Goal: Information Seeking & Learning: Learn about a topic

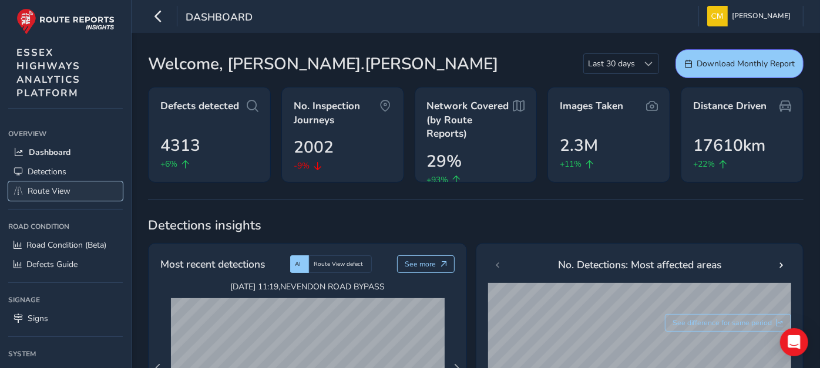
click at [49, 186] on span "Route View" at bounding box center [49, 191] width 43 height 11
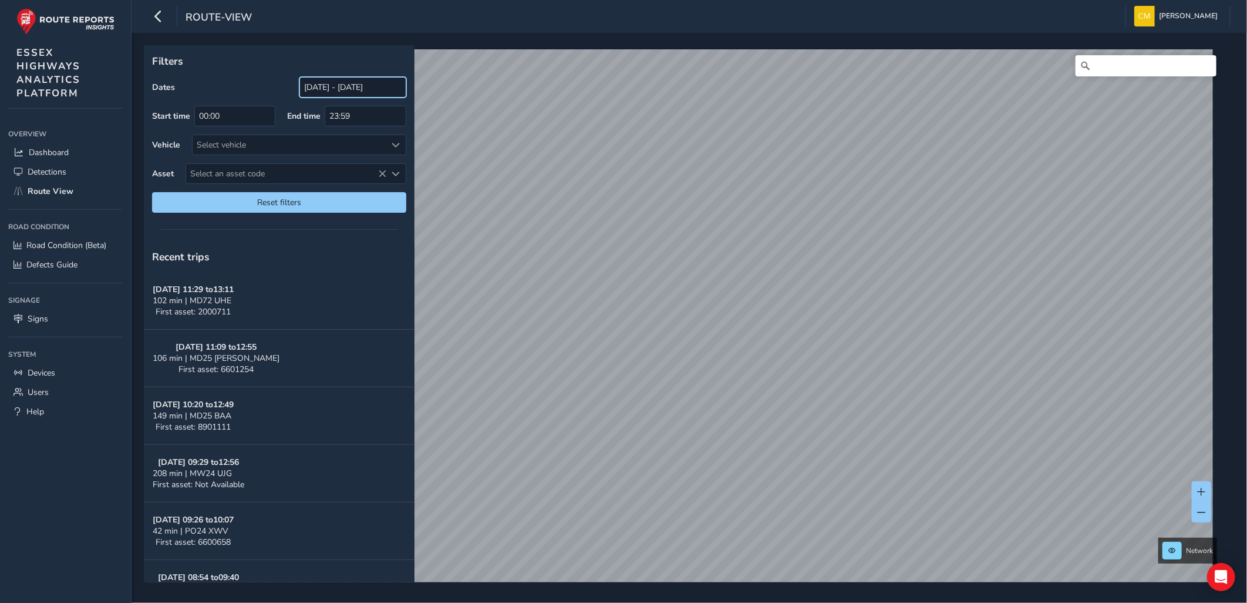
click at [343, 89] on input "[DATE] - [DATE]" at bounding box center [352, 87] width 107 height 21
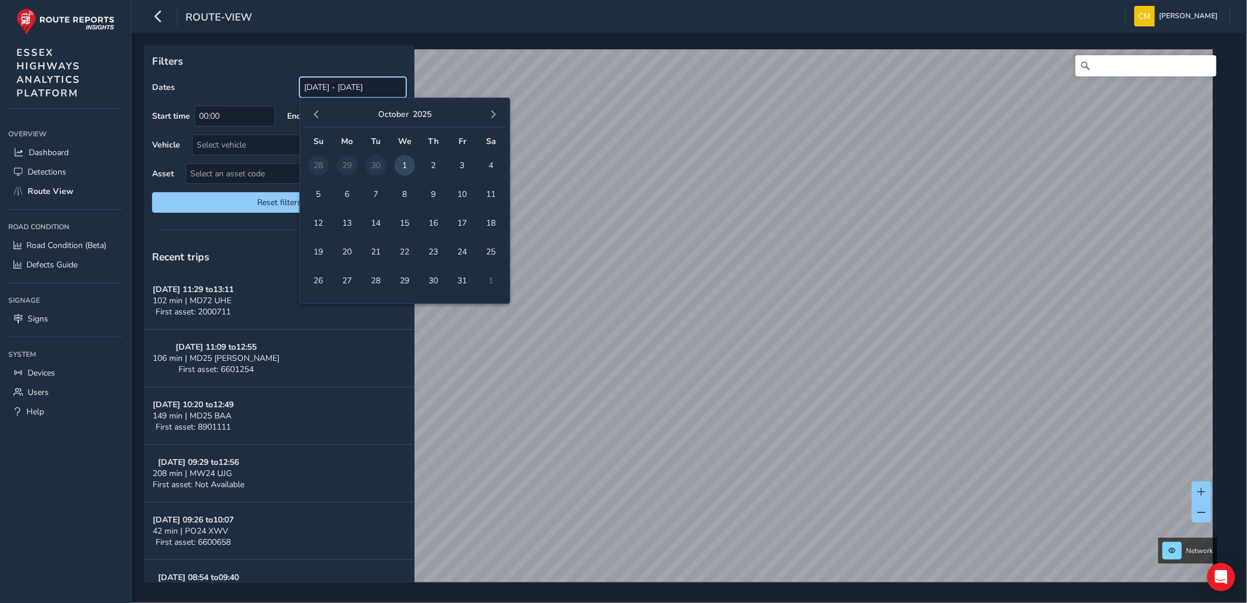
click at [306, 86] on input "[DATE] - [DATE]" at bounding box center [352, 87] width 107 height 21
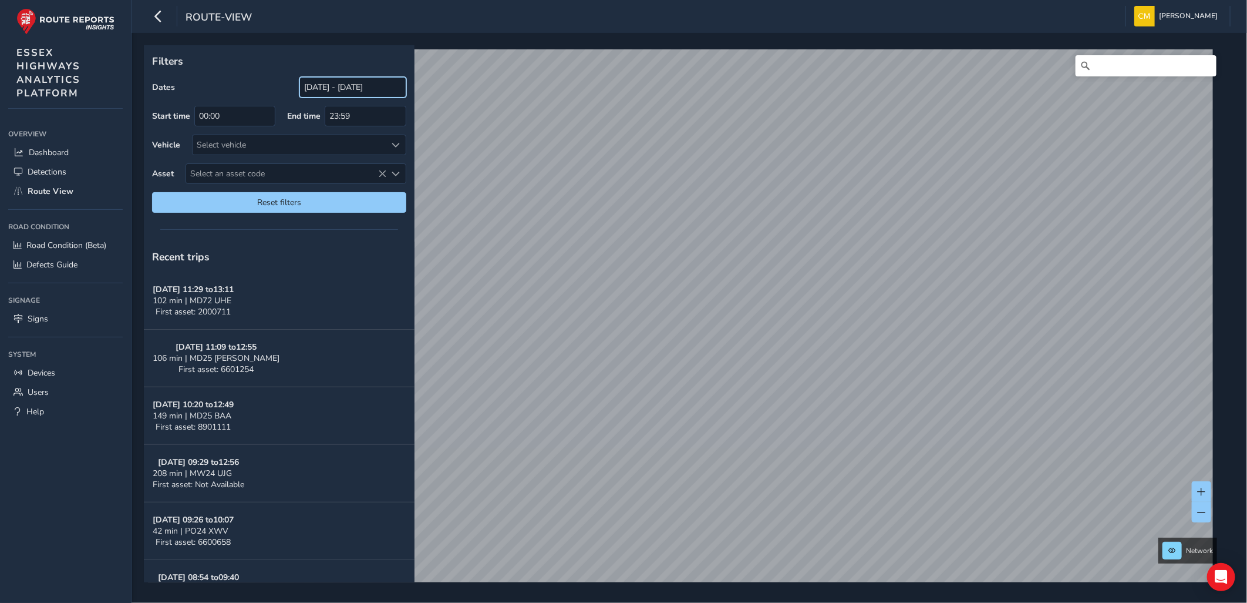
click at [315, 87] on input "[DATE] - [DATE]" at bounding box center [352, 87] width 107 height 21
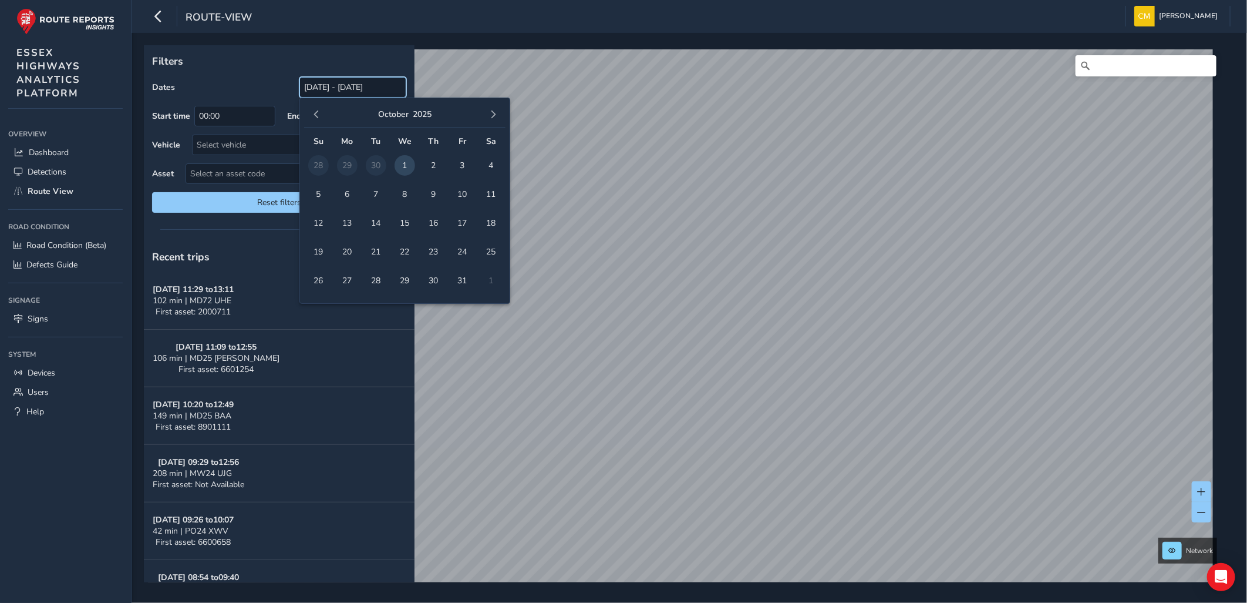
click at [308, 90] on input "[DATE] - [DATE]" at bounding box center [352, 87] width 107 height 21
click at [419, 113] on button "2025" at bounding box center [422, 114] width 19 height 11
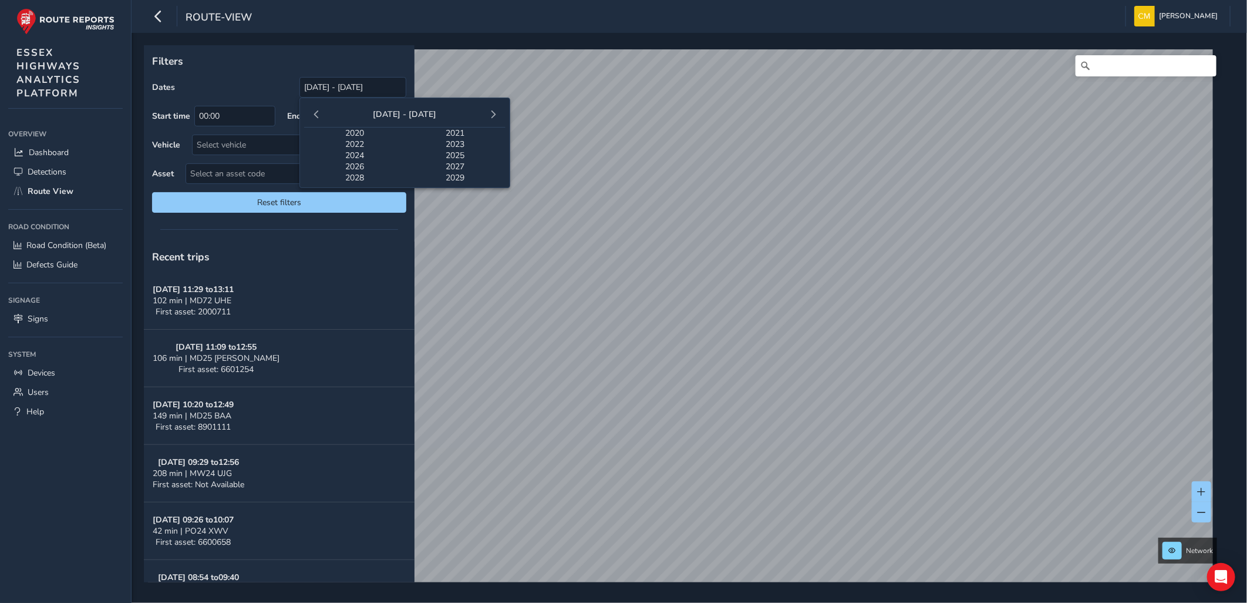
click at [350, 153] on span "2024" at bounding box center [354, 155] width 101 height 11
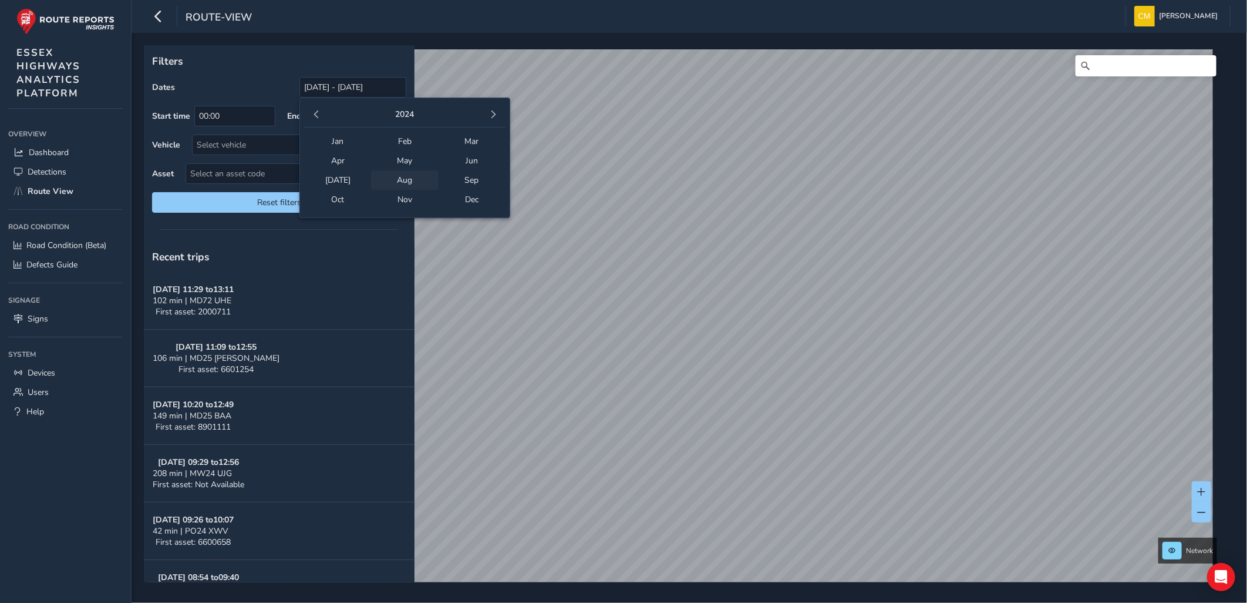
click at [409, 179] on span "Aug" at bounding box center [404, 179] width 67 height 19
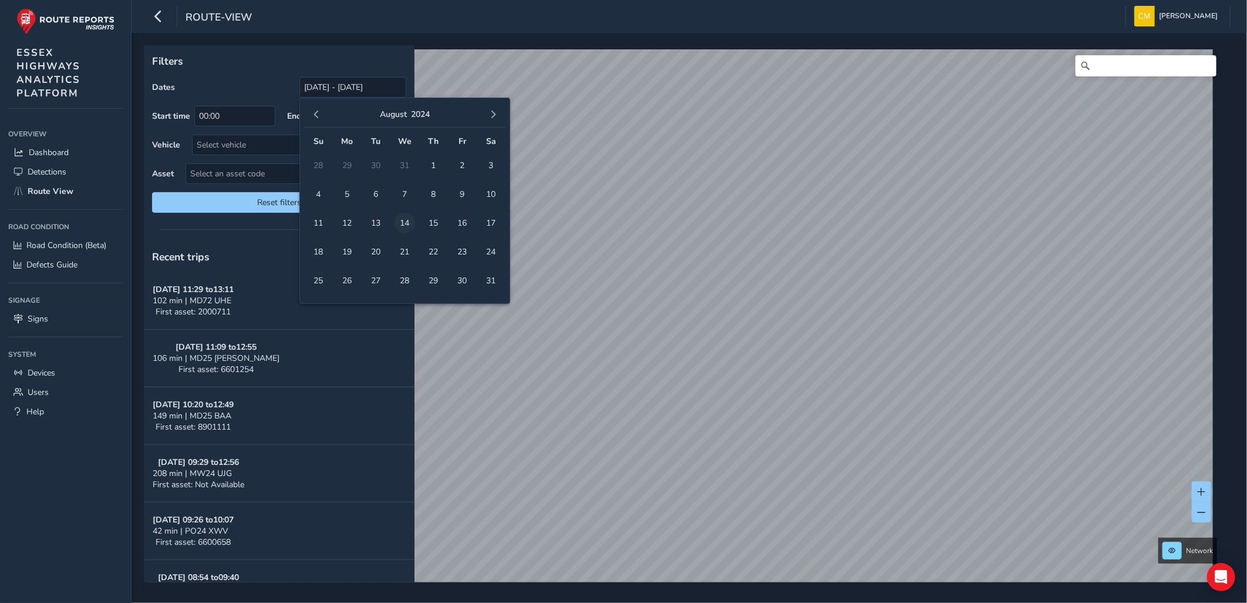
click at [403, 224] on span "14" at bounding box center [405, 223] width 21 height 21
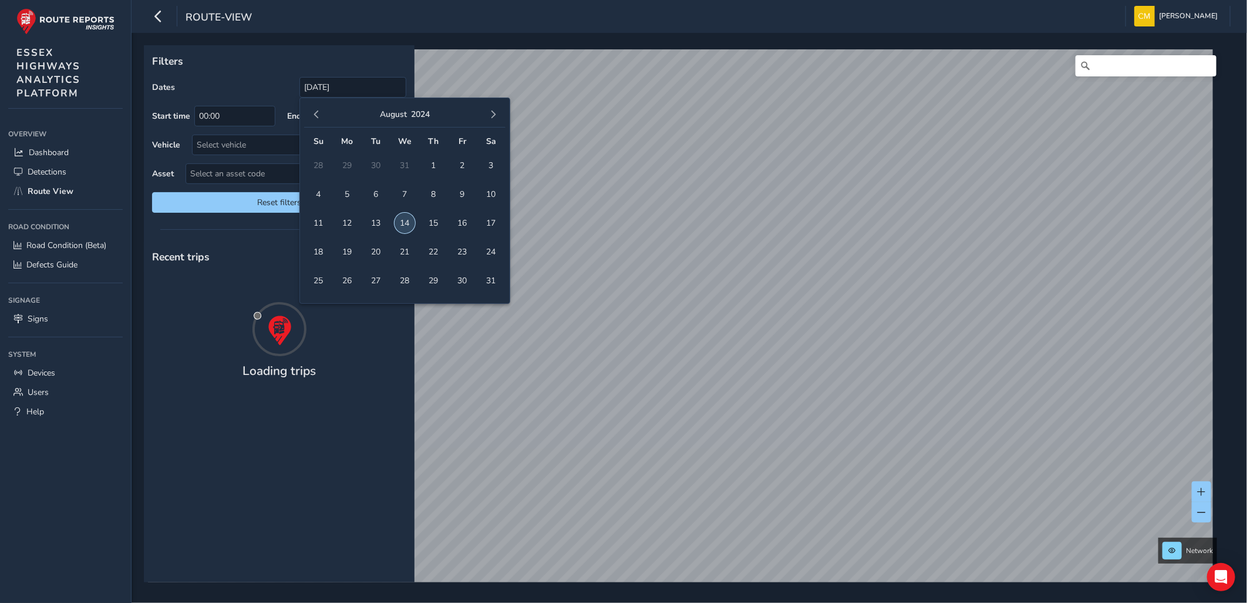
click at [408, 224] on span "14" at bounding box center [405, 223] width 21 height 21
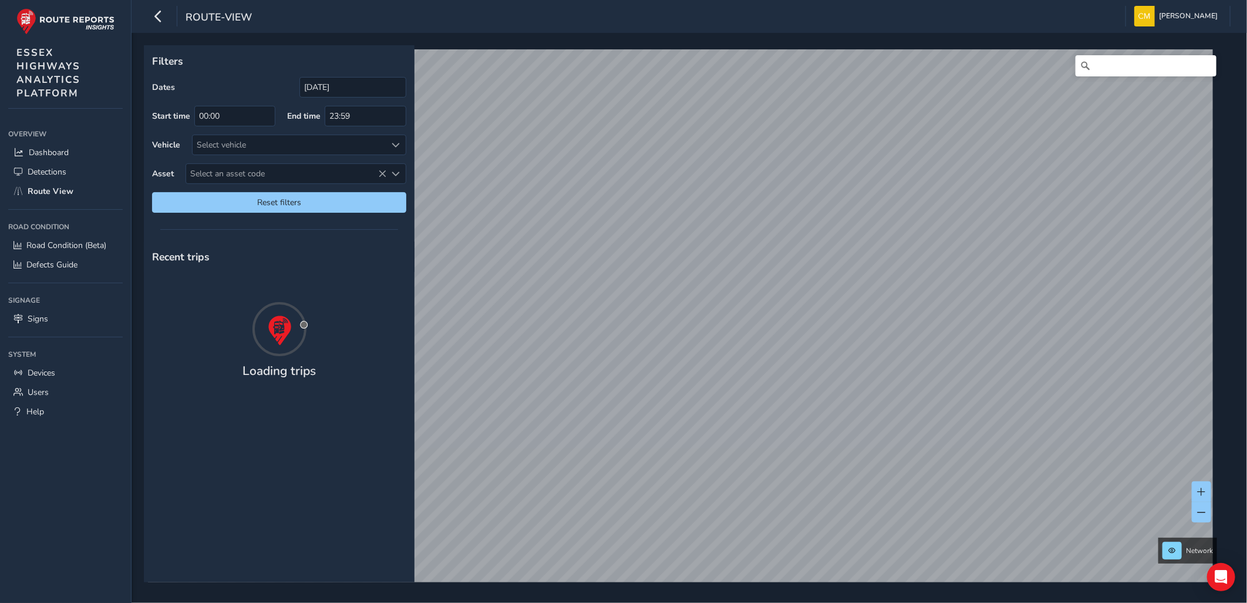
type input "[DATE] - [DATE]"
click at [237, 171] on span "Select an asset code" at bounding box center [286, 173] width 200 height 19
type input "41400472"
click at [248, 223] on li "41400472" at bounding box center [296, 227] width 220 height 18
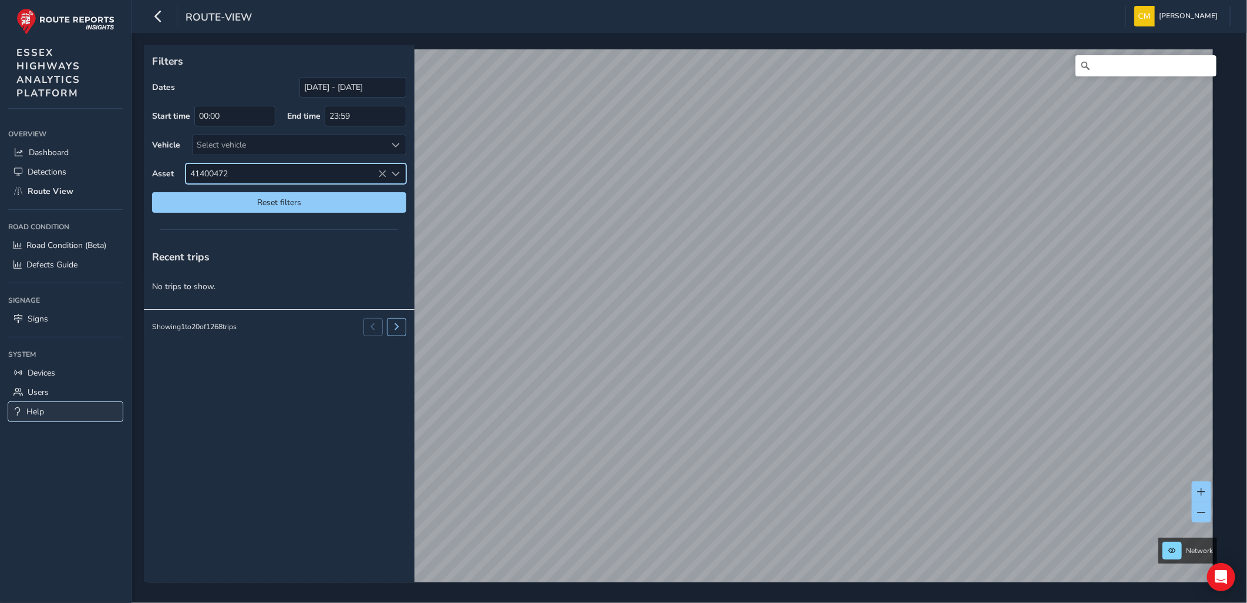
click at [47, 368] on link "Help" at bounding box center [65, 411] width 115 height 19
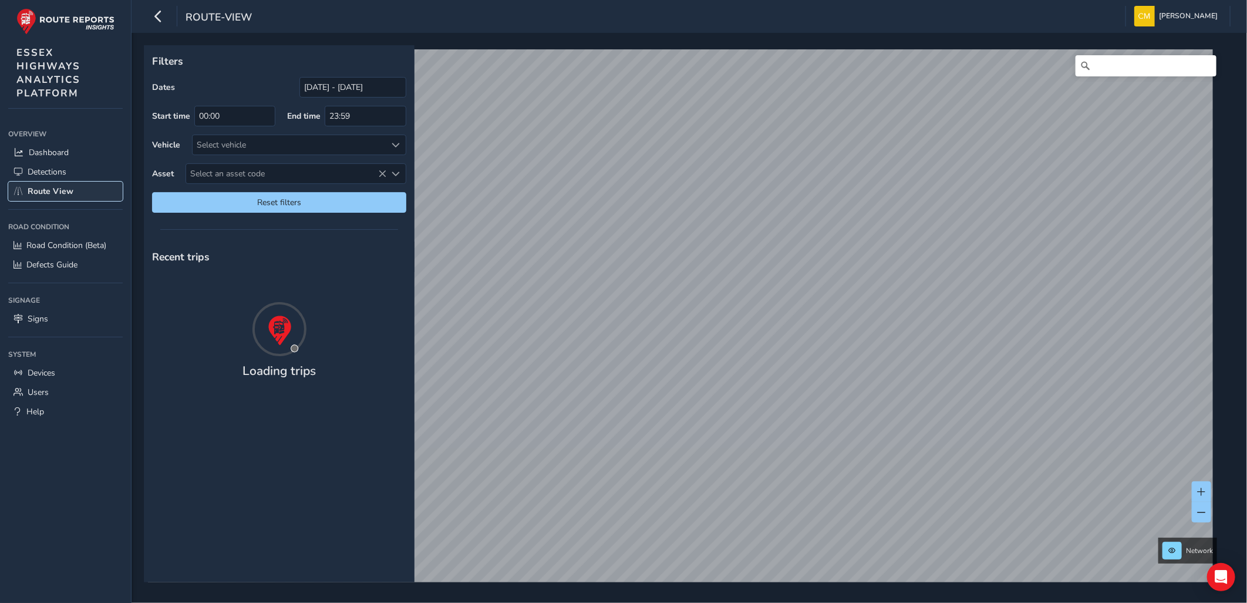
click at [48, 186] on span "Route View" at bounding box center [51, 191] width 46 height 11
click at [45, 169] on span "Detections" at bounding box center [47, 171] width 39 height 11
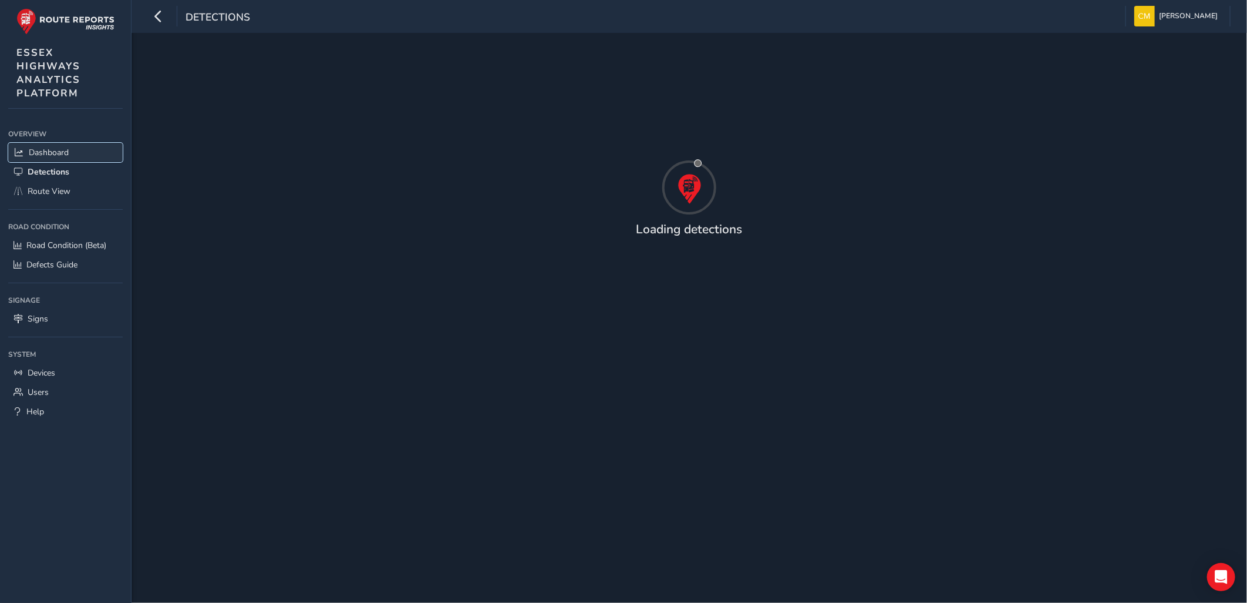
click at [48, 147] on span "Dashboard" at bounding box center [49, 152] width 40 height 11
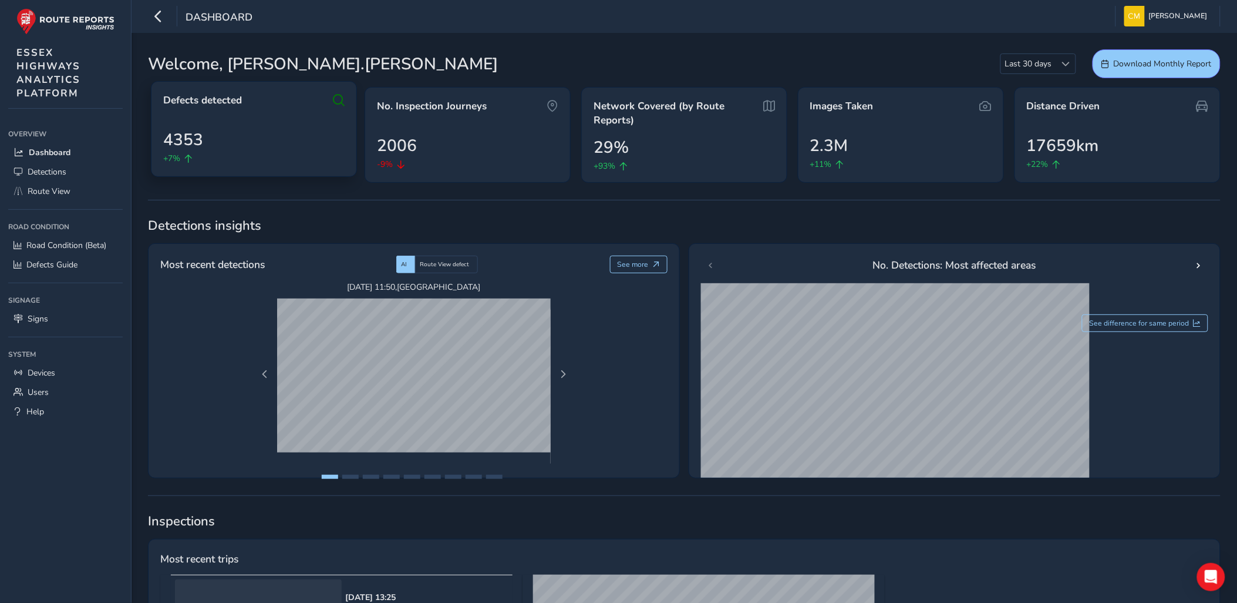
click at [329, 103] on div "Defects detected" at bounding box center [253, 100] width 181 height 14
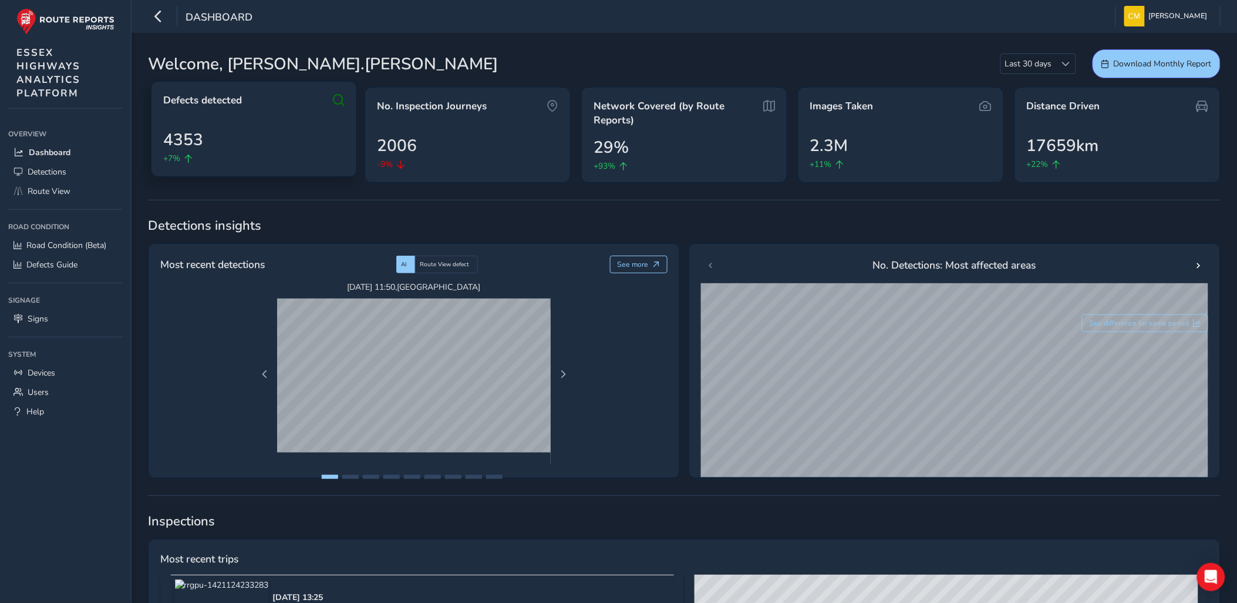
click at [337, 97] on icon at bounding box center [339, 100] width 12 height 14
click at [62, 176] on link "Detections" at bounding box center [65, 171] width 115 height 19
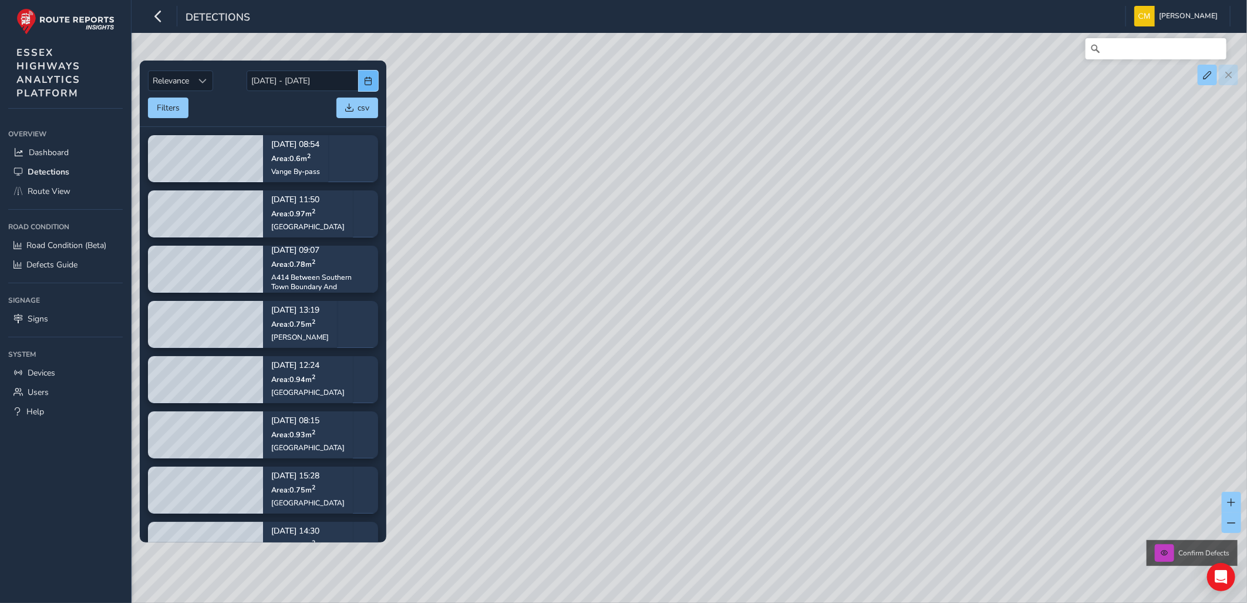
click at [366, 78] on span "button" at bounding box center [369, 81] width 8 height 8
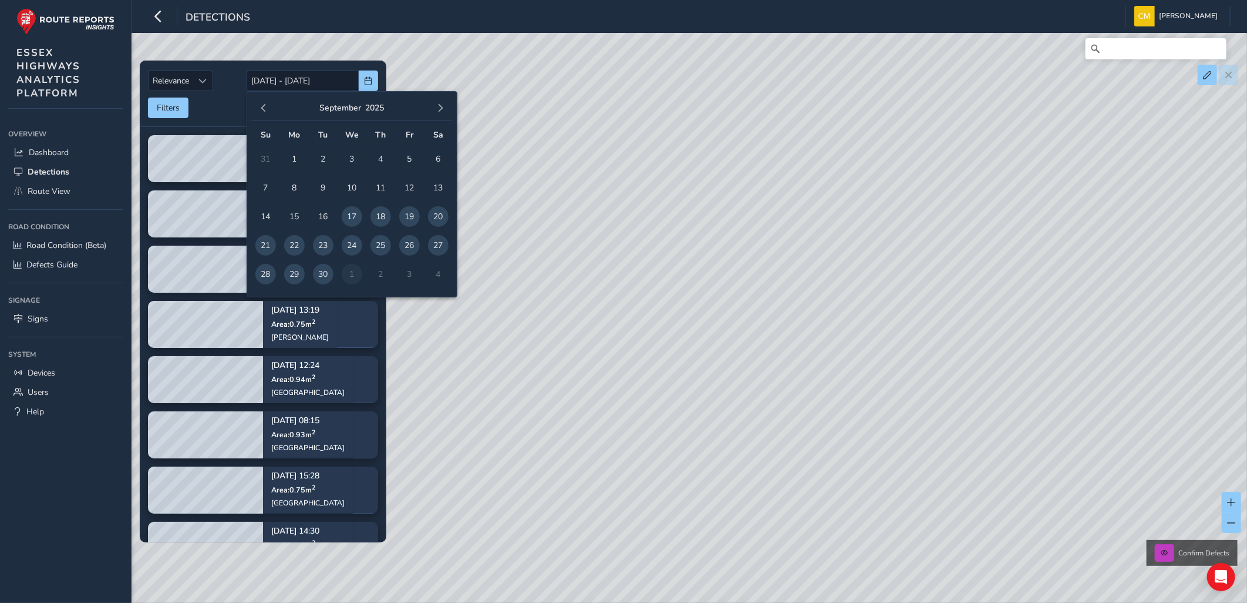
click at [251, 107] on div "[DATE]" at bounding box center [351, 108] width 201 height 25
click at [257, 108] on button "button" at bounding box center [263, 108] width 16 height 16
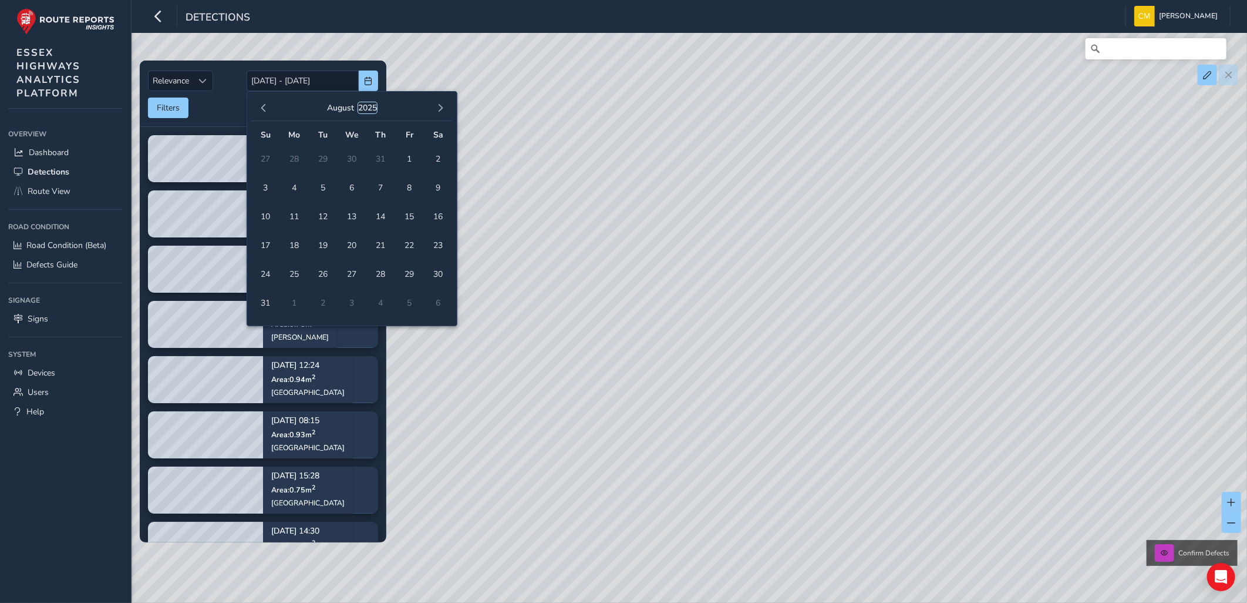
click at [364, 106] on button "2025" at bounding box center [367, 107] width 19 height 11
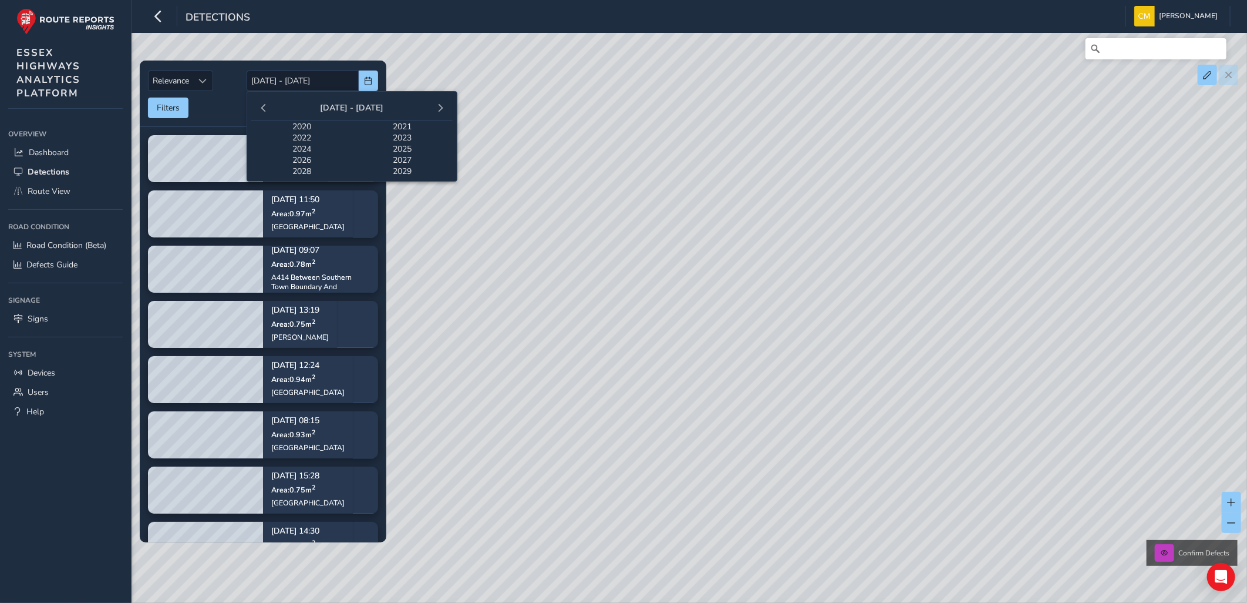
click at [303, 147] on span "2024" at bounding box center [301, 148] width 101 height 11
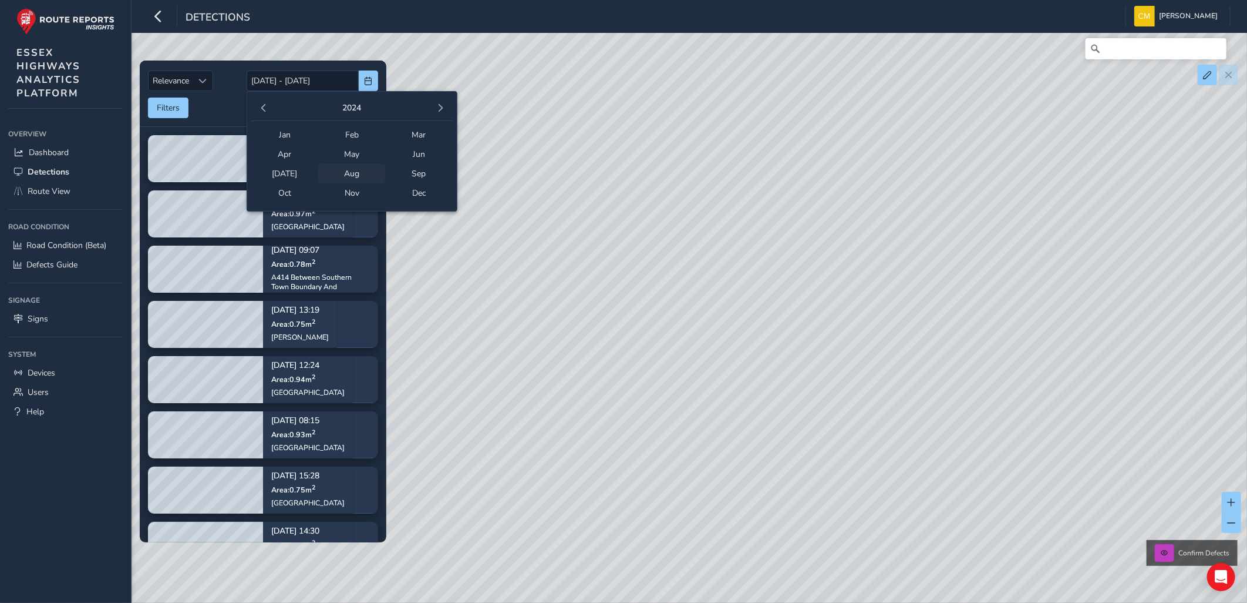
click at [355, 169] on span "Aug" at bounding box center [351, 173] width 67 height 19
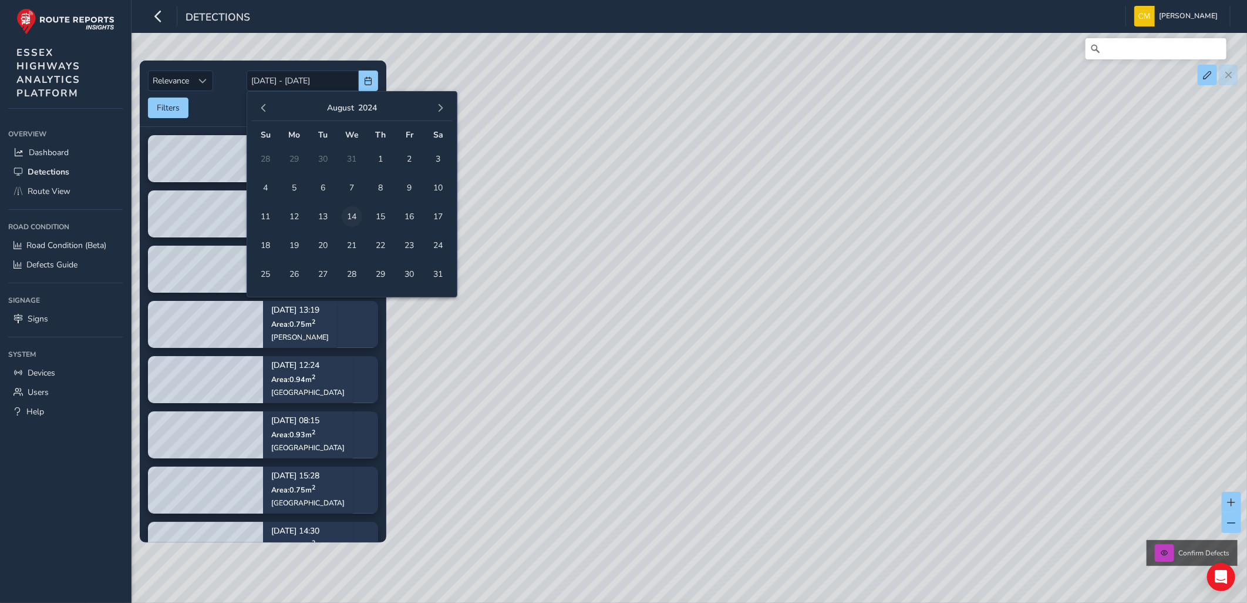
click at [351, 215] on span "14" at bounding box center [352, 216] width 21 height 21
type input "[DATE]"
click at [370, 81] on span "button" at bounding box center [369, 81] width 8 height 8
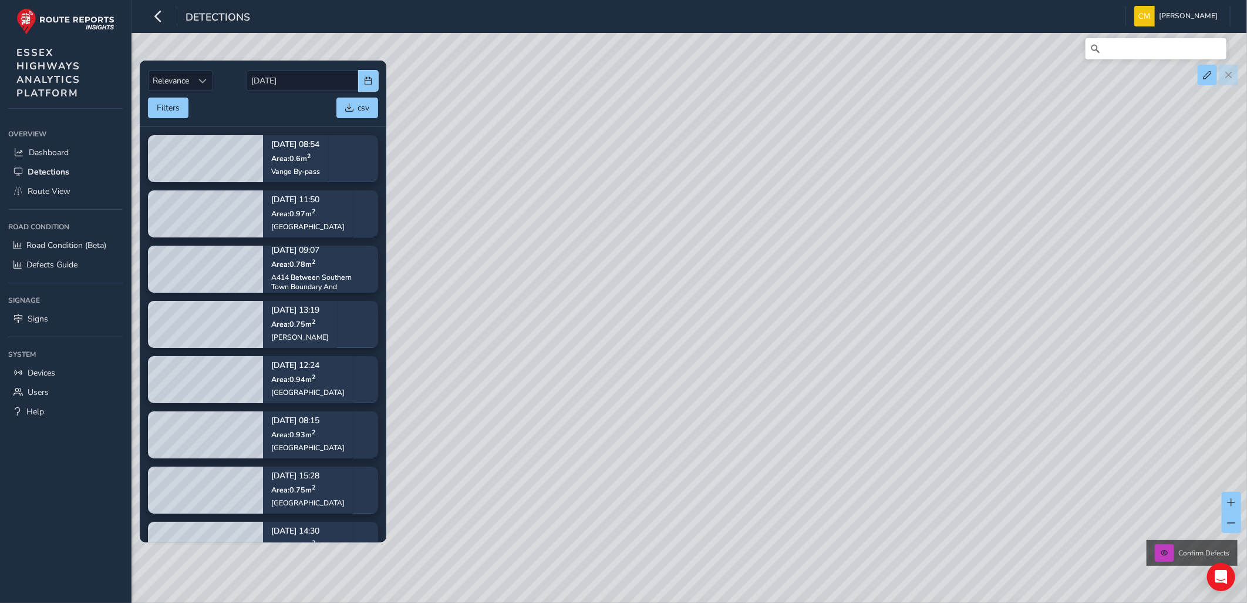
click at [359, 70] on button "button" at bounding box center [368, 80] width 19 height 21
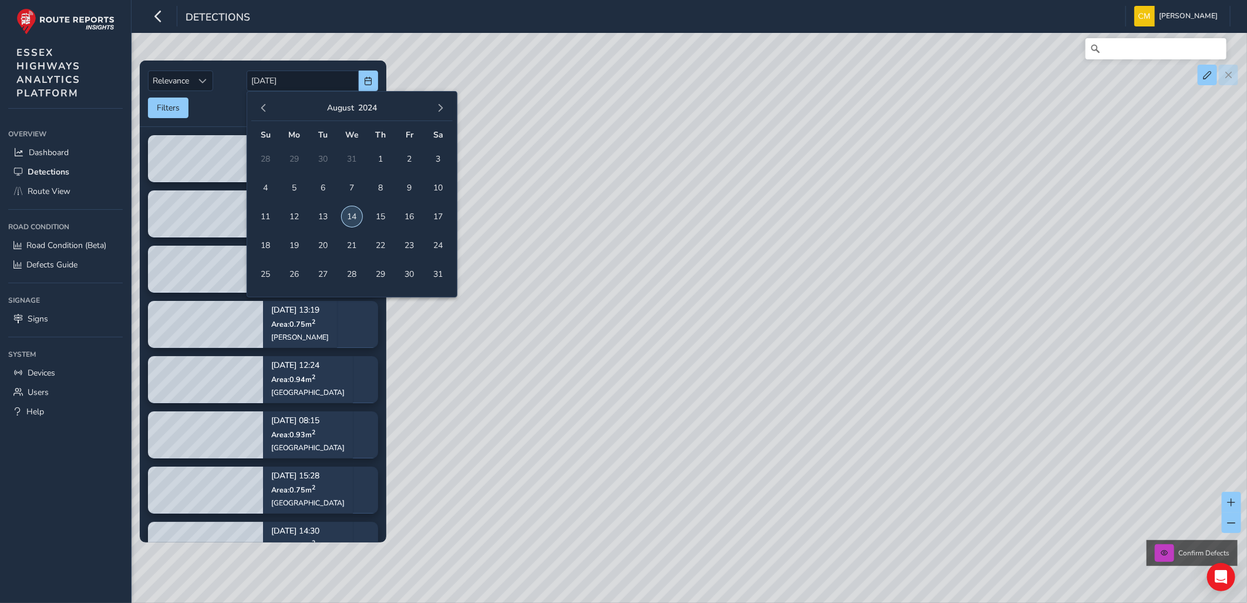
click at [345, 210] on span "14" at bounding box center [352, 216] width 21 height 21
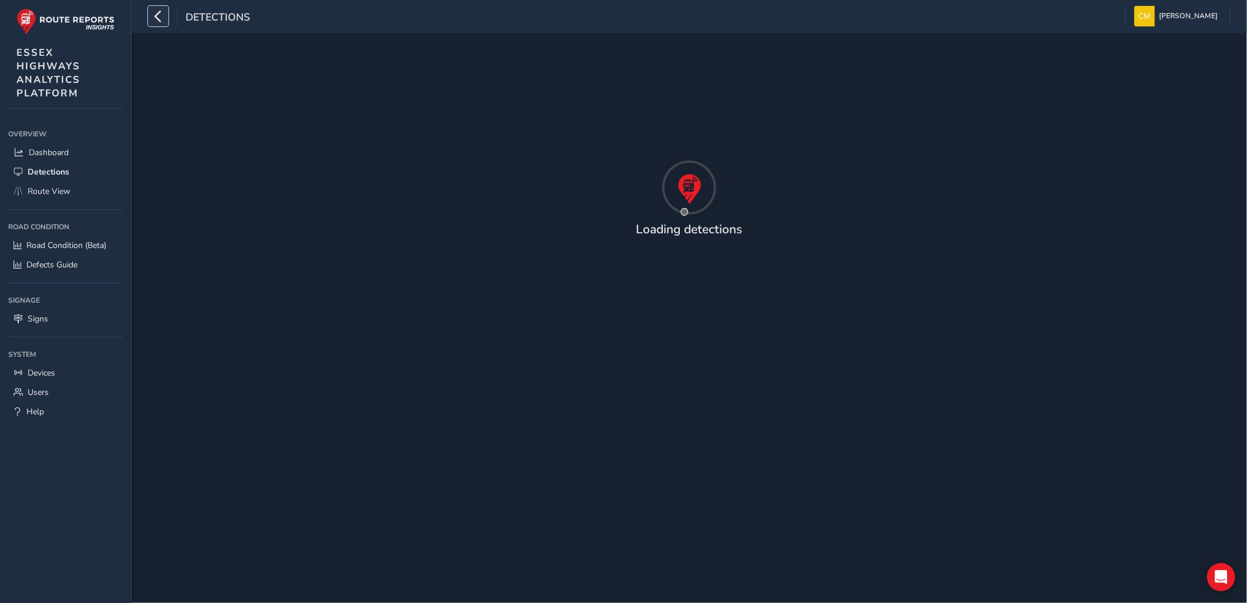
click at [156, 16] on icon "button" at bounding box center [158, 16] width 12 height 21
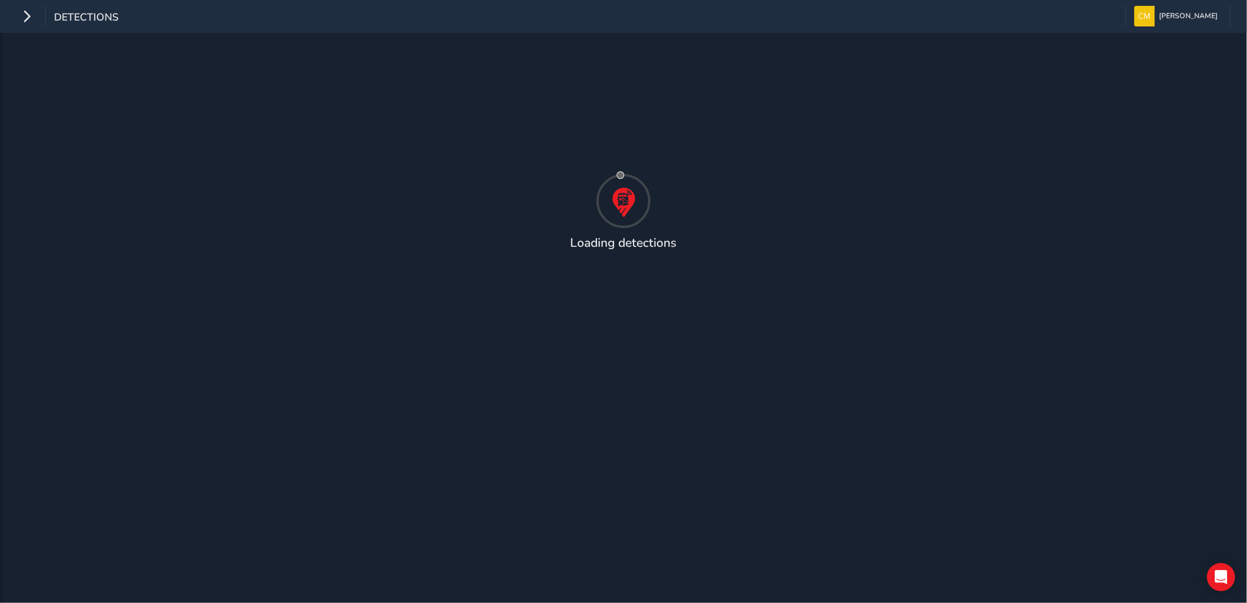
click at [38, 14] on div "Detections" at bounding box center [67, 16] width 102 height 21
click at [26, 19] on icon "button" at bounding box center [27, 16] width 12 height 21
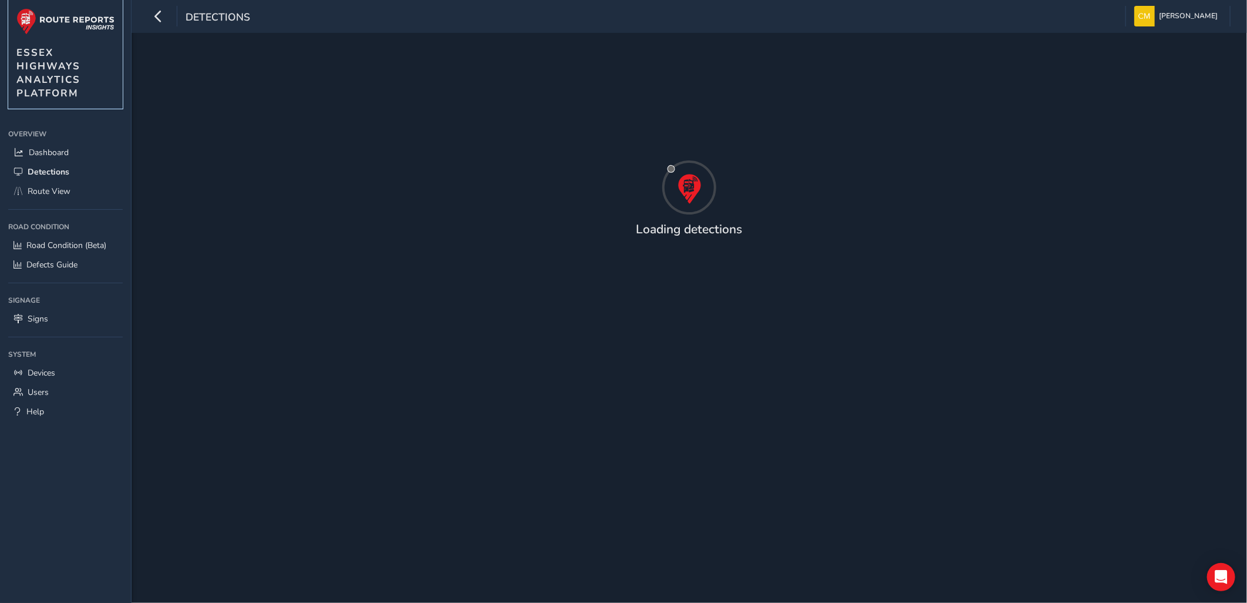
click at [25, 21] on img at bounding box center [65, 21] width 98 height 26
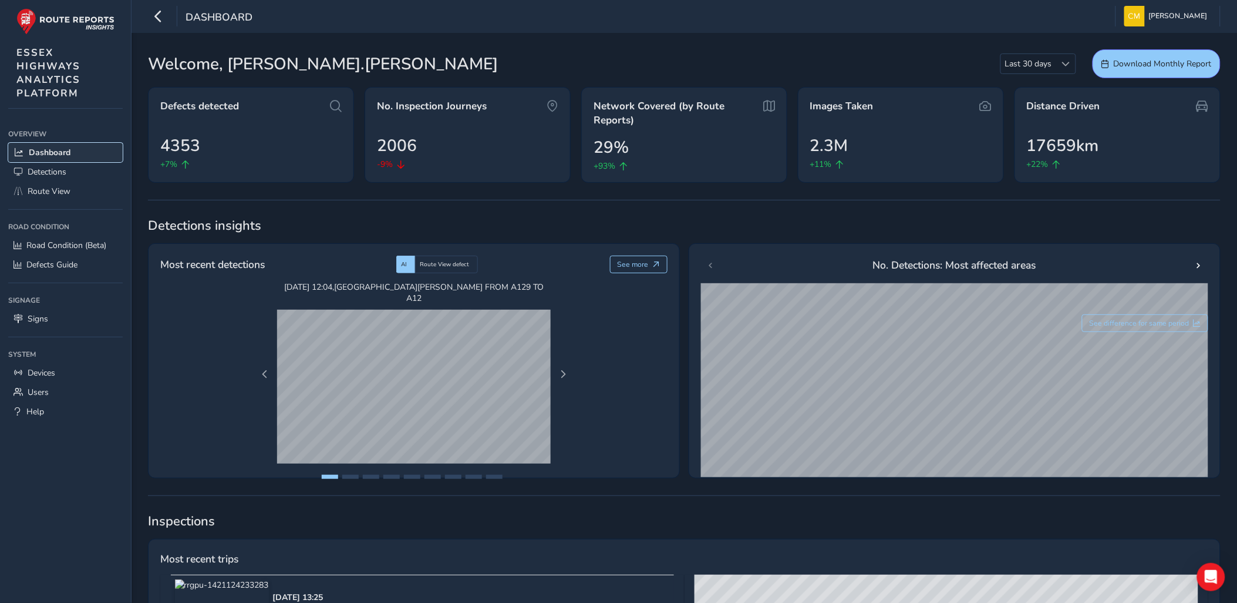
click at [59, 148] on span "Dashboard" at bounding box center [50, 152] width 42 height 11
click at [54, 187] on span "Route View" at bounding box center [49, 191] width 43 height 11
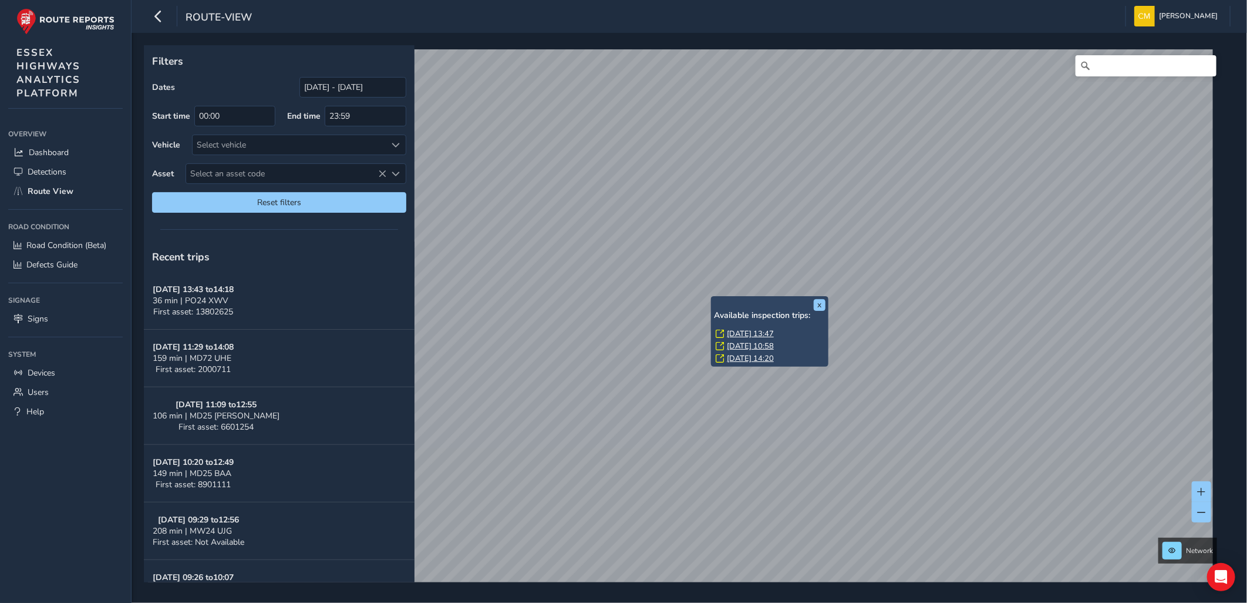
click at [740, 357] on div "x Available inspection trips: [GEOGRAPHIC_DATA][DATE] 13:47 [DATE] 10:58 [DATE]…" at bounding box center [685, 313] width 1083 height 537
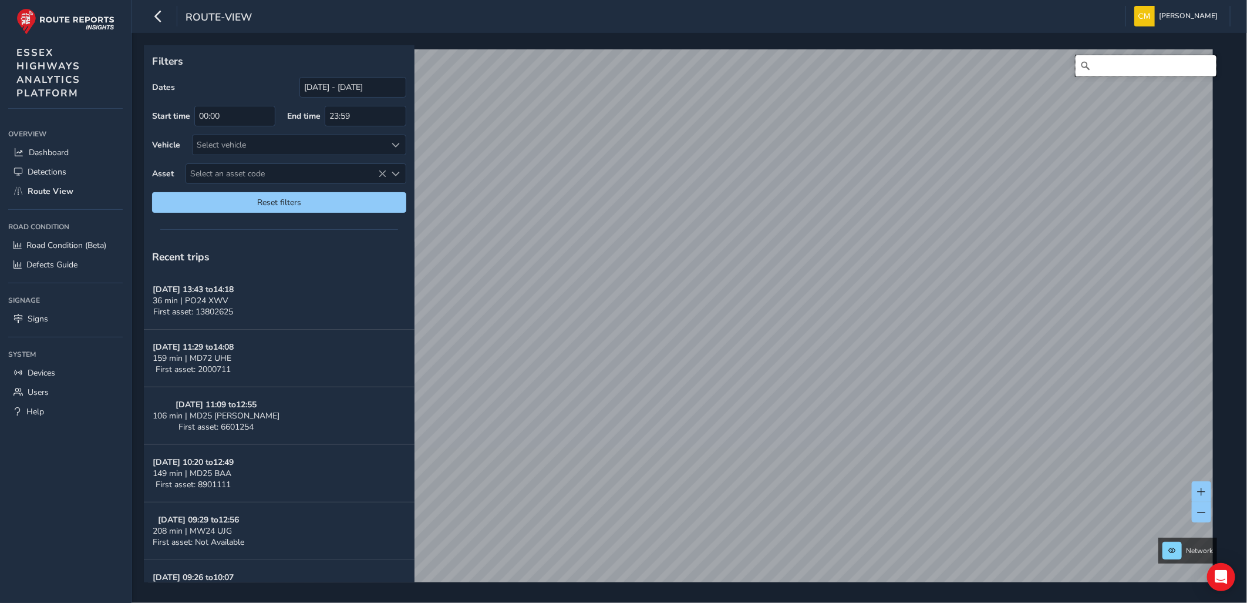
click at [1142, 65] on input "Search" at bounding box center [1146, 65] width 141 height 21
click at [1144, 65] on input "maynards lane" at bounding box center [1146, 65] width 141 height 21
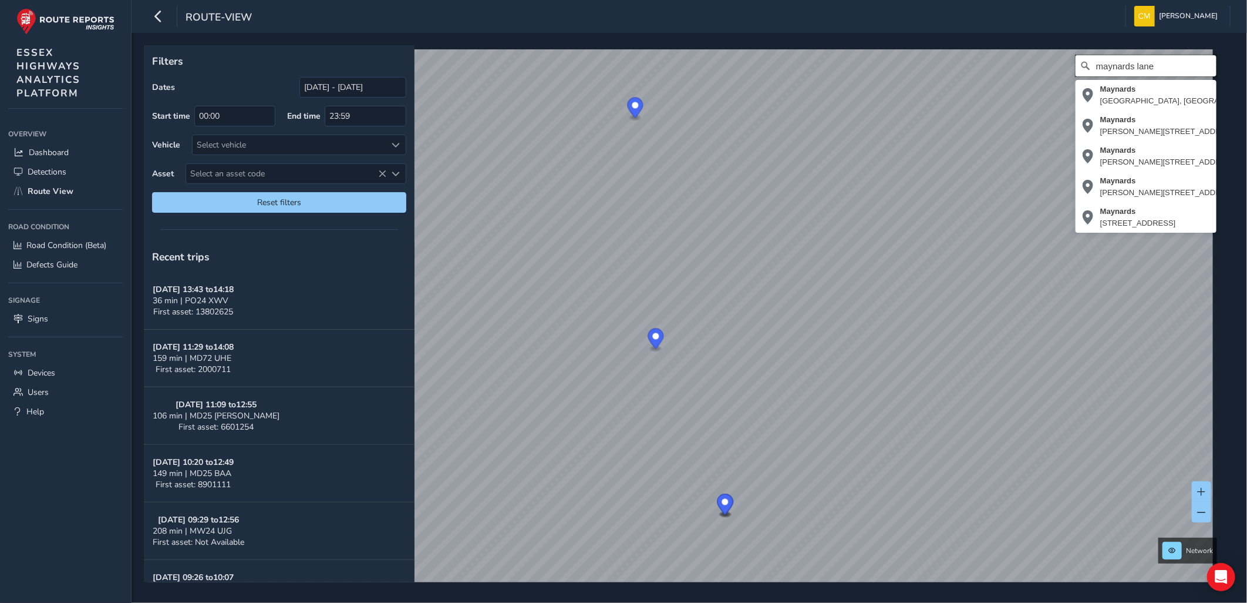
click at [1150, 59] on input "maynards lane" at bounding box center [1146, 65] width 141 height 21
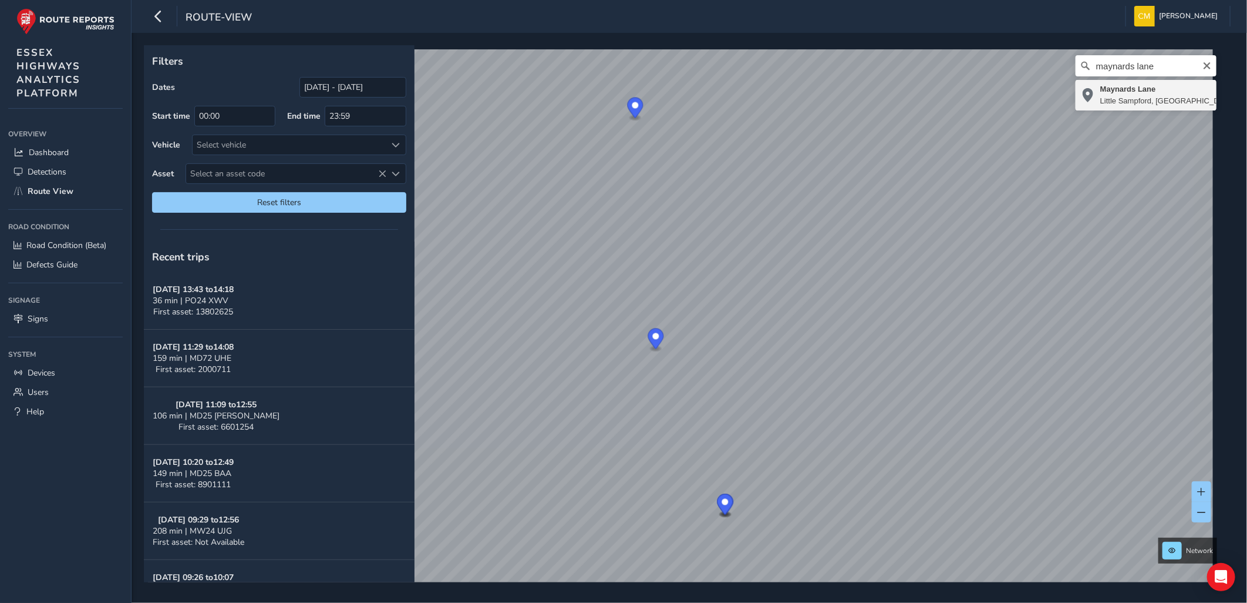
type input "[STREET_ADDRESS]"
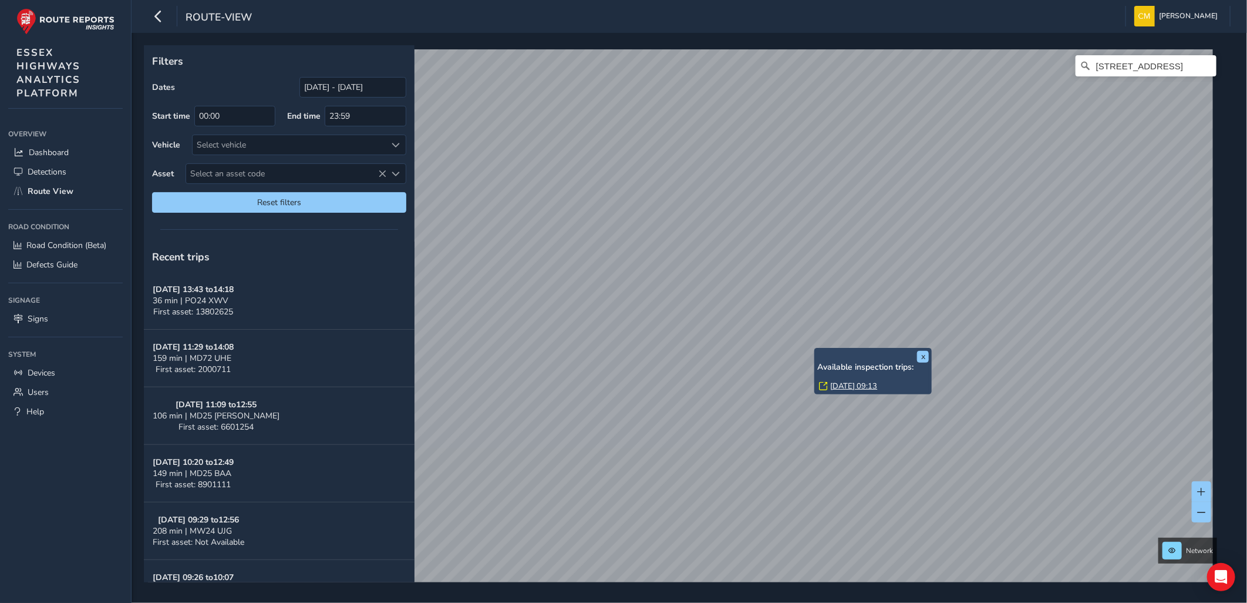
click at [817, 351] on div "x Available inspection trips: [GEOGRAPHIC_DATA][DATE] 09:13" at bounding box center [873, 371] width 112 height 41
click at [836, 383] on link "[DATE] 09:13" at bounding box center [853, 386] width 47 height 11
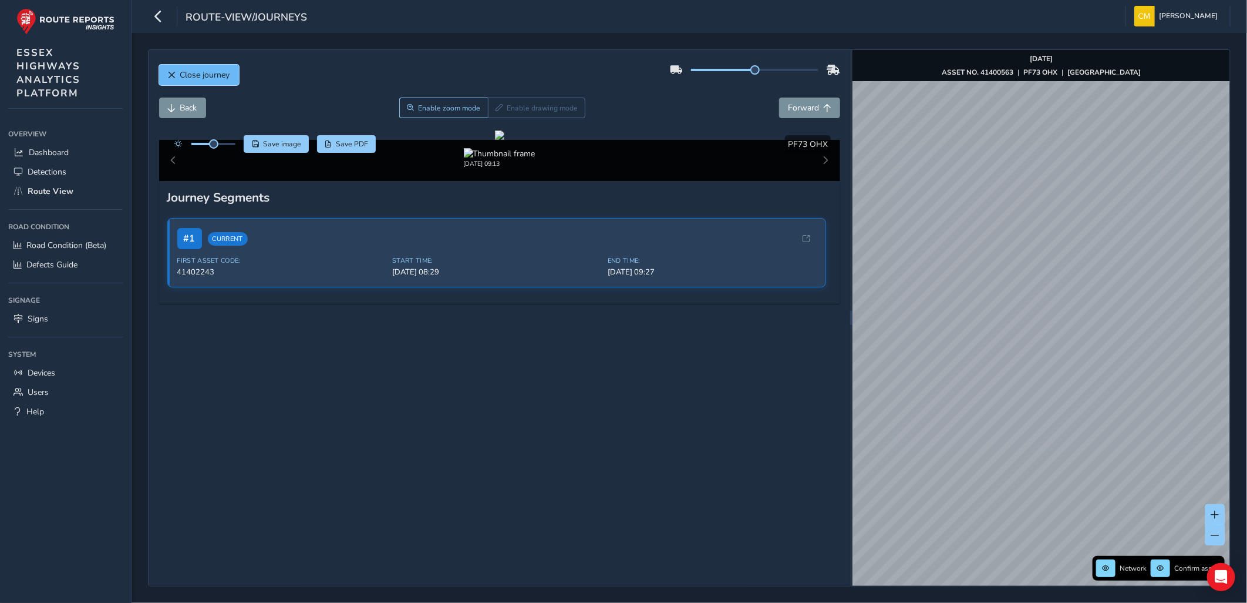
click at [214, 72] on span "Close journey" at bounding box center [205, 74] width 50 height 11
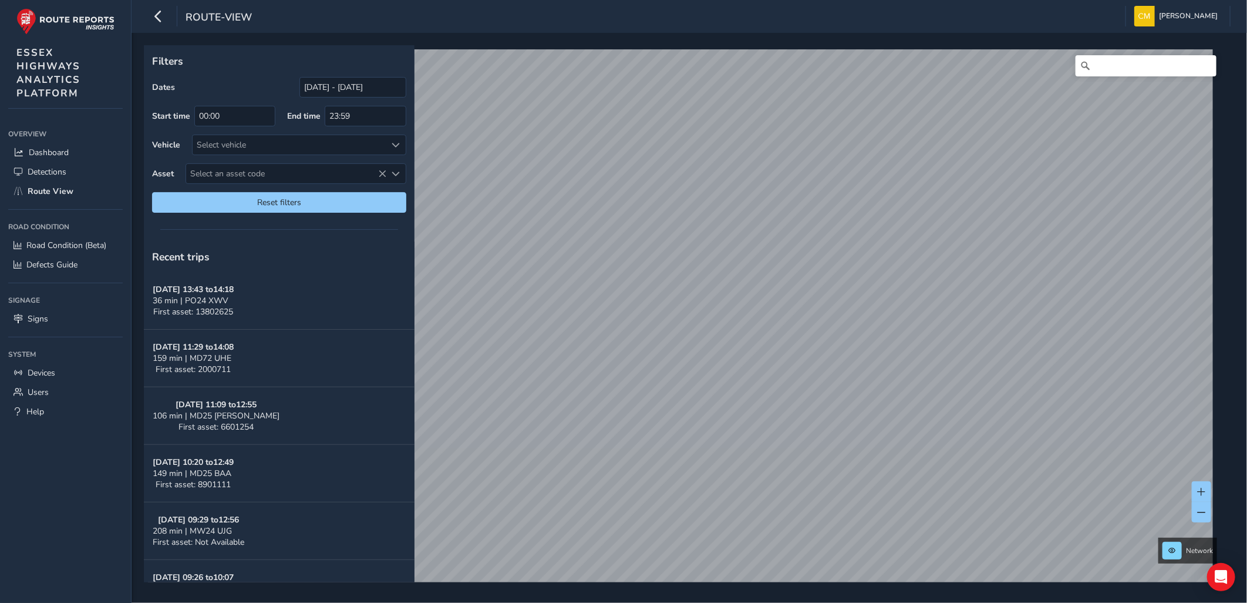
click at [928, 600] on div "Filters Dates [DATE] - [DATE] Start time 00:00 End time 23:59 Vehicle Select ve…" at bounding box center [690, 318] width 1116 height 570
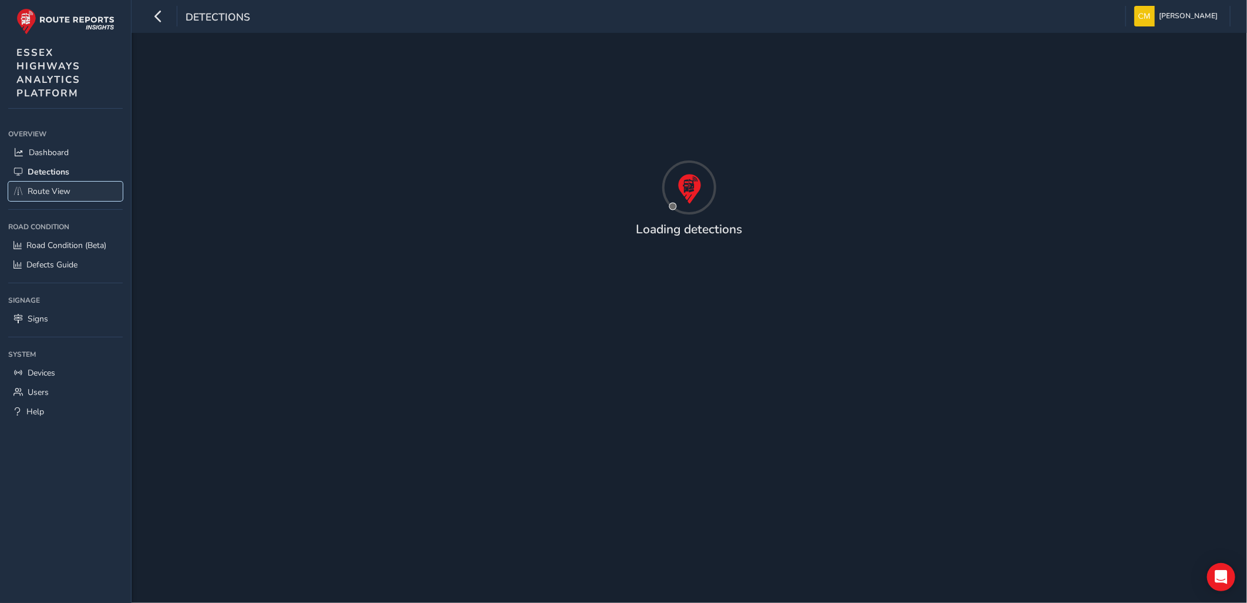
click at [51, 186] on span "Route View" at bounding box center [49, 191] width 43 height 11
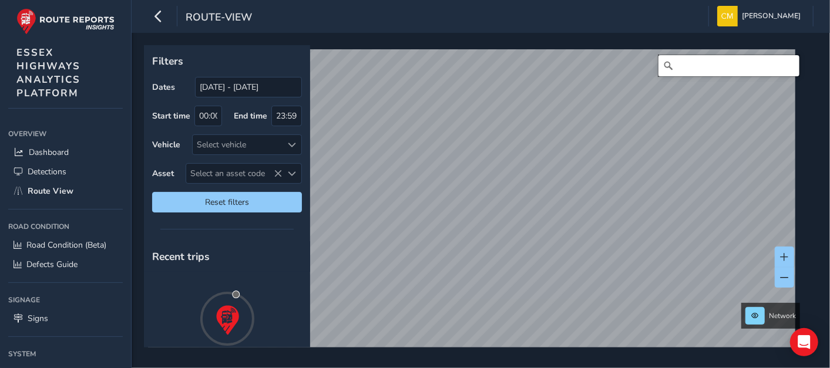
click at [694, 68] on input "Search" at bounding box center [728, 65] width 141 height 21
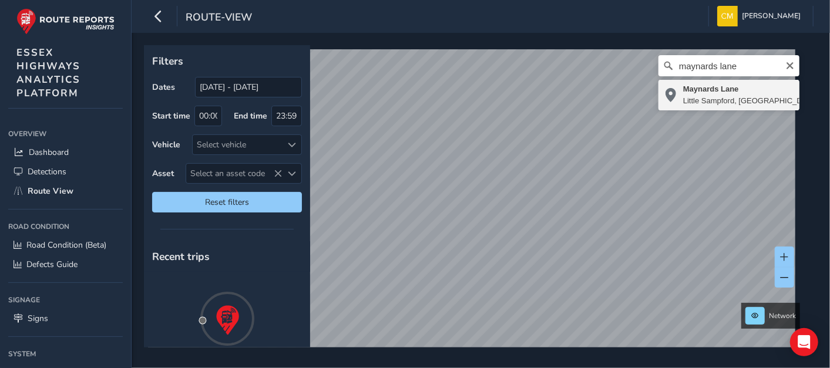
type input "[STREET_ADDRESS]"
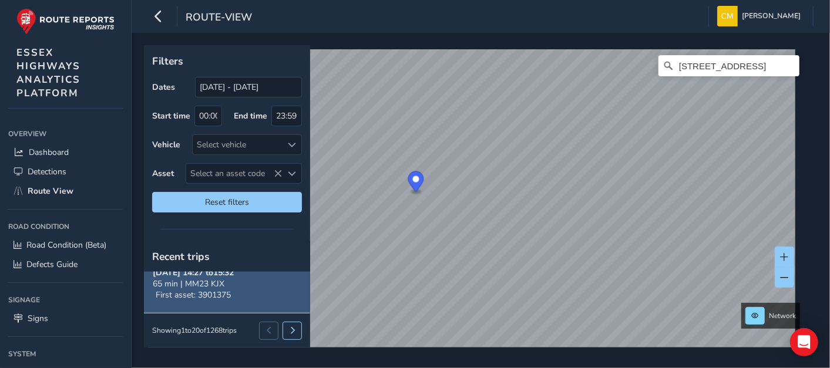
scroll to position [1115, 0]
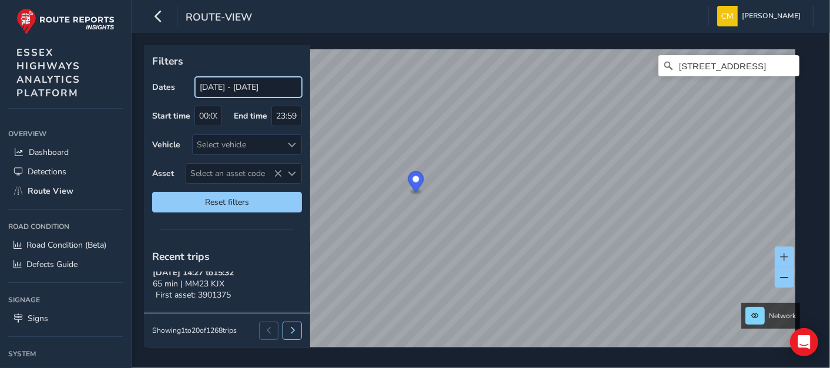
click at [234, 89] on input "[DATE] - [DATE]" at bounding box center [248, 87] width 107 height 21
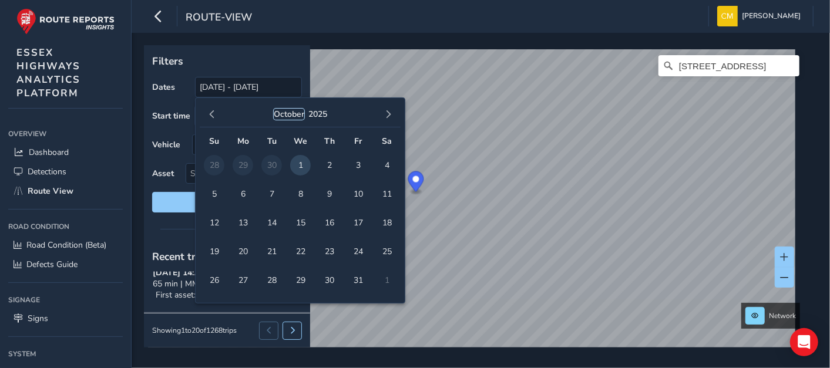
click at [285, 114] on button "October" at bounding box center [289, 114] width 31 height 11
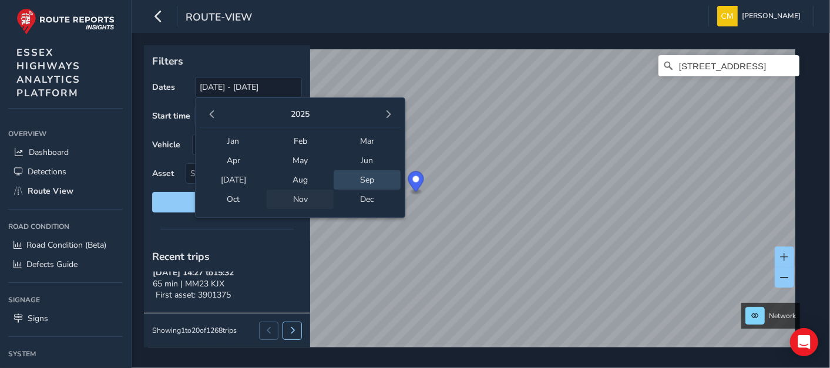
click at [297, 197] on span "Nov" at bounding box center [300, 199] width 67 height 19
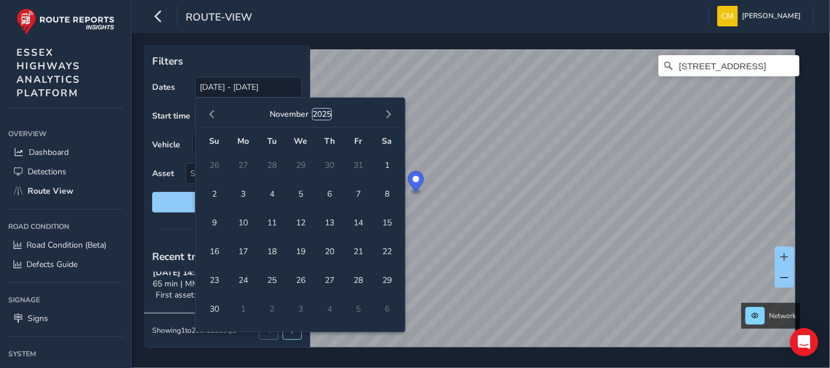
click at [322, 112] on button "2025" at bounding box center [321, 114] width 19 height 11
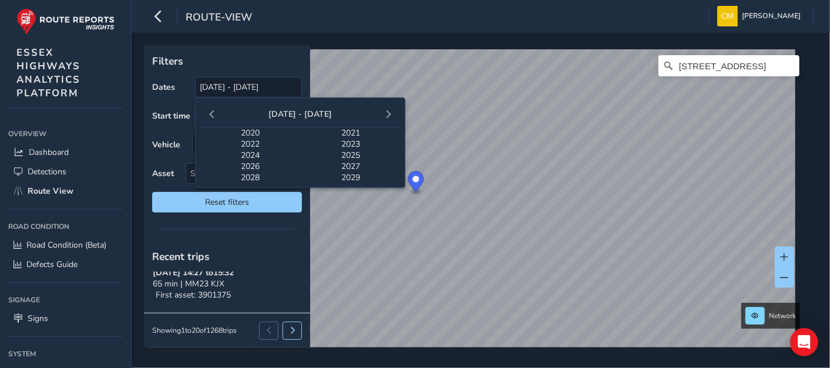
click at [250, 153] on span "2024" at bounding box center [250, 155] width 100 height 11
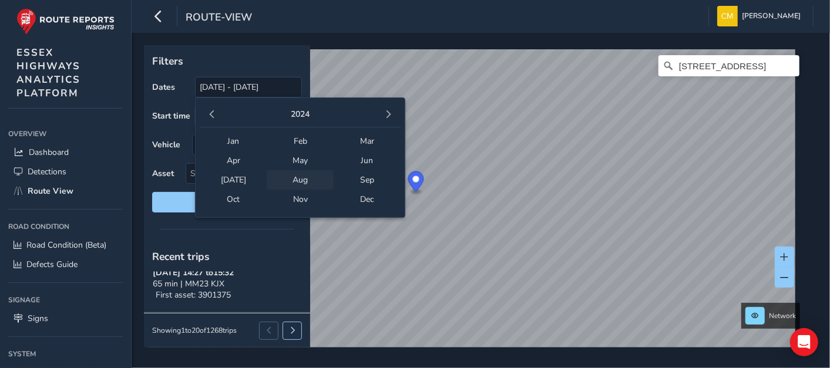
click at [298, 178] on span "Aug" at bounding box center [300, 179] width 67 height 19
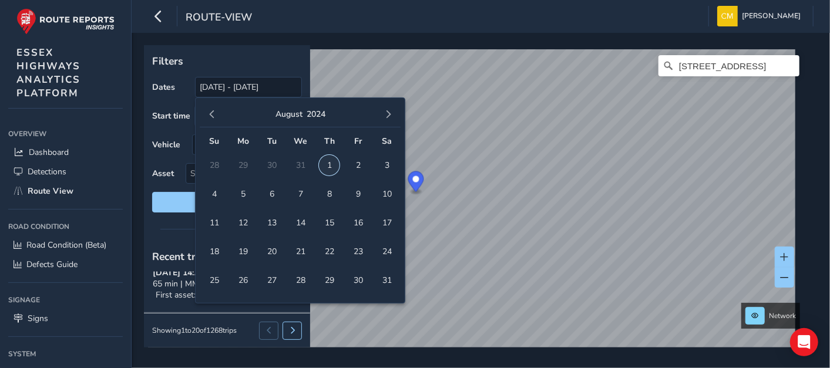
click at [327, 169] on span "1" at bounding box center [329, 165] width 21 height 21
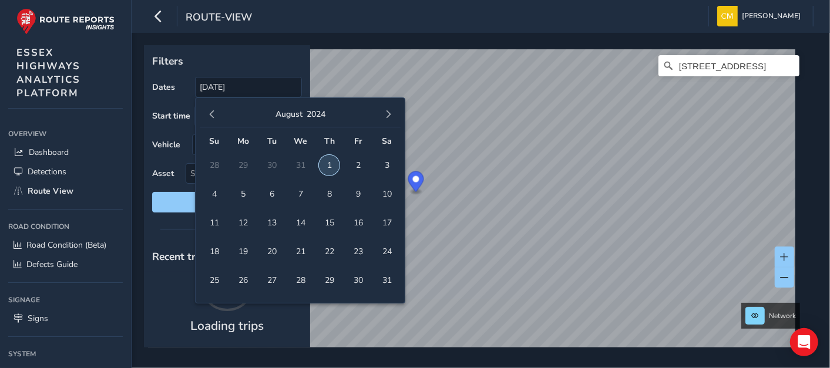
scroll to position [32, 0]
click at [329, 254] on span "22" at bounding box center [329, 251] width 21 height 21
type input "01/08/2024 - 22/08/2024"
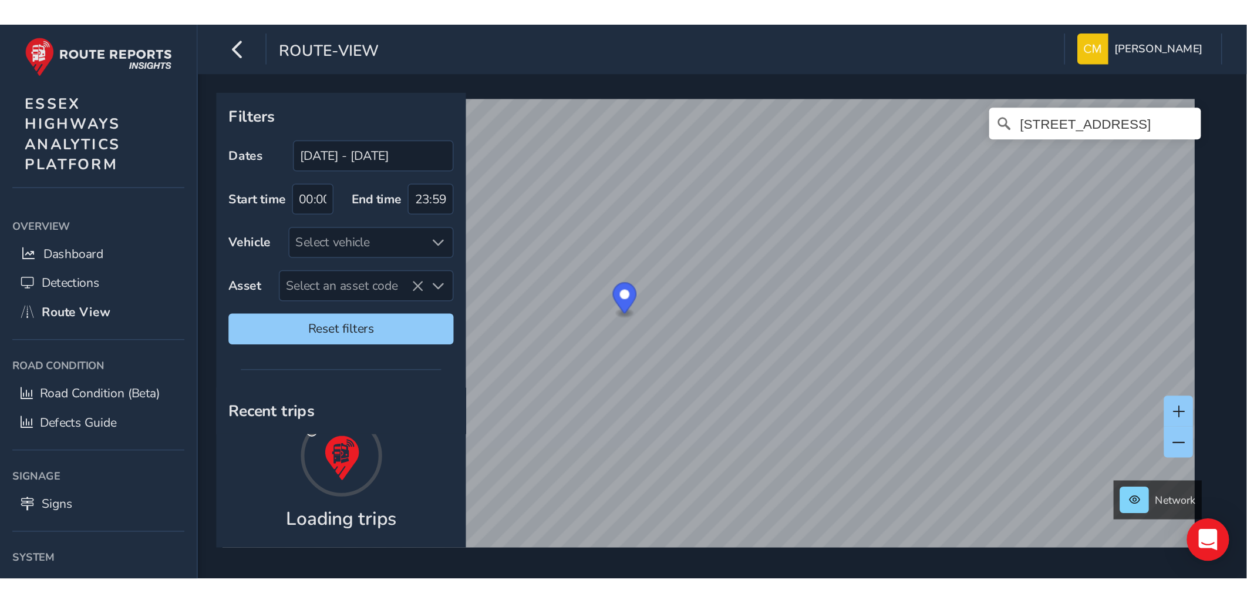
scroll to position [0, 0]
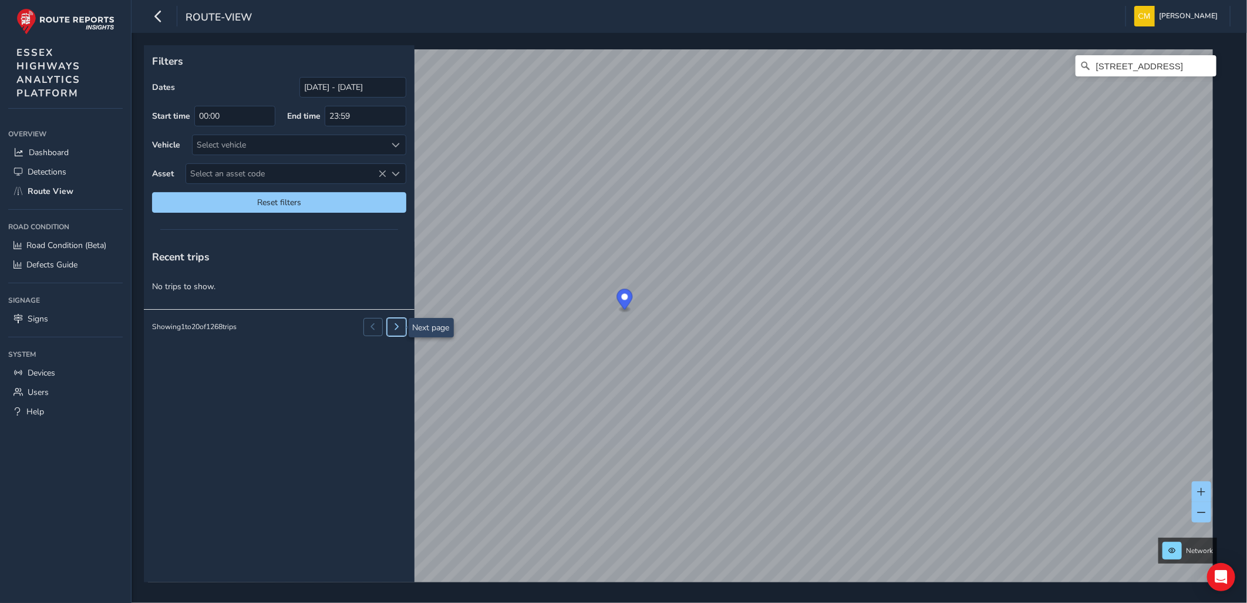
click at [396, 328] on span at bounding box center [396, 326] width 7 height 7
click at [270, 372] on div "Recent trips No trips to show. Showing 21 to 40 of 1268 trips" at bounding box center [279, 411] width 271 height 341
